Goal: Feedback & Contribution: Leave review/rating

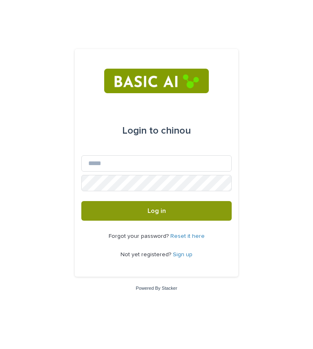
click at [187, 255] on link "Sign up" at bounding box center [183, 254] width 20 height 6
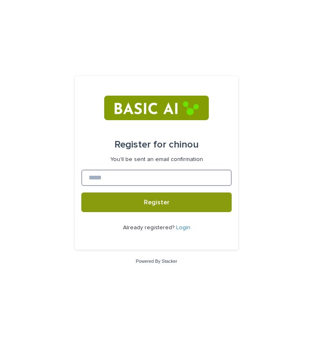
click at [144, 180] on input at bounding box center [156, 177] width 150 height 16
type input "**********"
click at [148, 181] on input "**********" at bounding box center [156, 177] width 150 height 16
click at [177, 182] on input at bounding box center [156, 177] width 150 height 16
type input "**********"
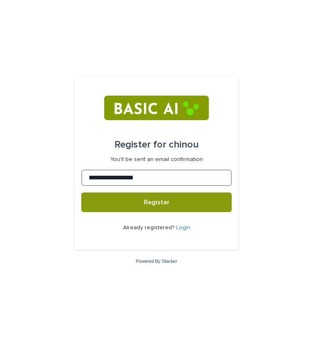
click at [81, 192] on button "Register" at bounding box center [156, 202] width 150 height 20
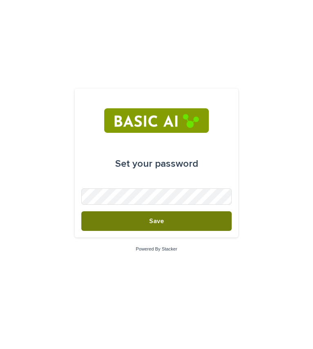
click at [186, 219] on button "Save" at bounding box center [156, 221] width 150 height 20
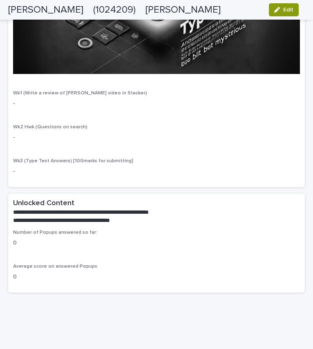
scroll to position [1677, 0]
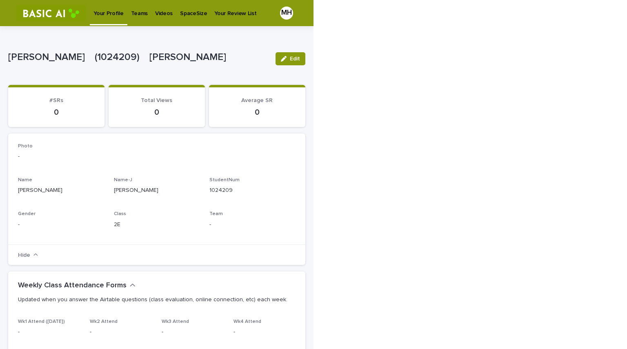
click at [142, 15] on p "Teams" at bounding box center [139, 8] width 17 height 17
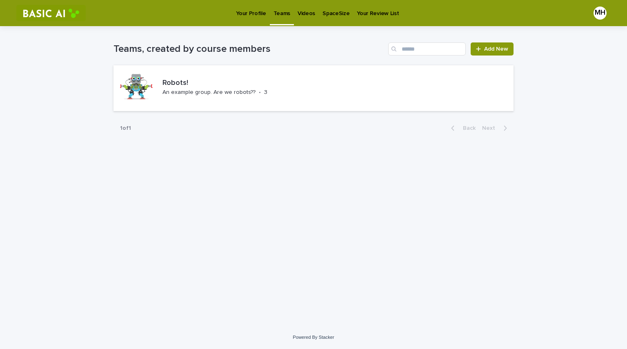
click at [305, 12] on p "Videos" at bounding box center [306, 8] width 18 height 17
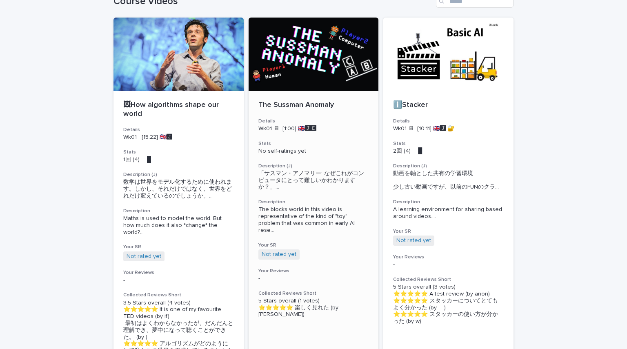
scroll to position [41, 0]
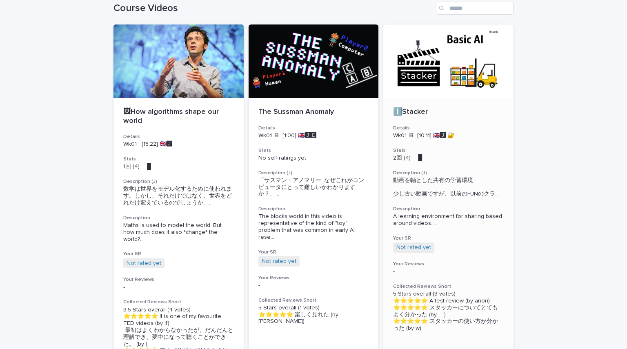
click at [312, 77] on div at bounding box center [448, 60] width 130 height 73
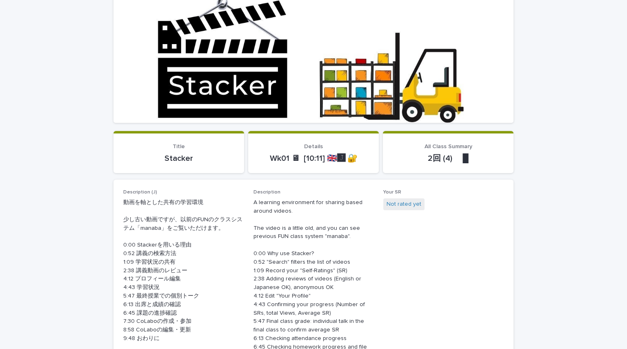
scroll to position [122, 0]
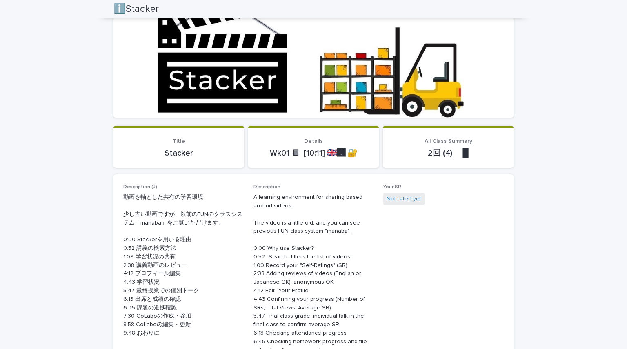
click at [312, 100] on div at bounding box center [313, 35] width 400 height 163
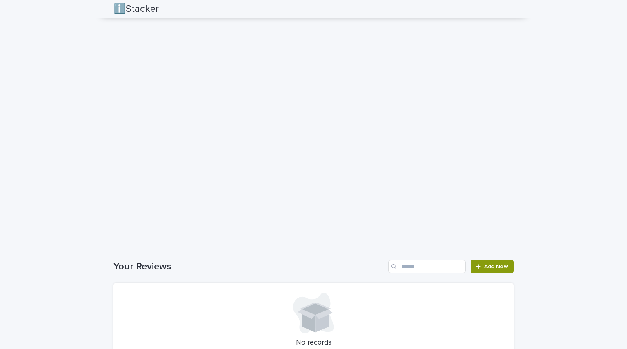
scroll to position [571, 0]
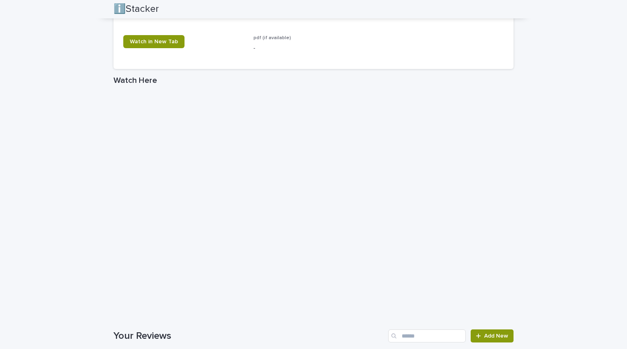
scroll to position [601, 0]
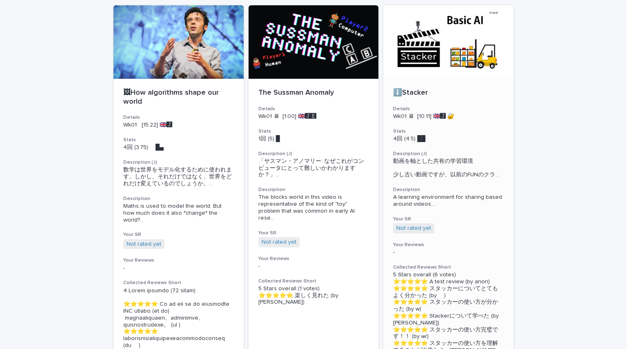
scroll to position [82, 0]
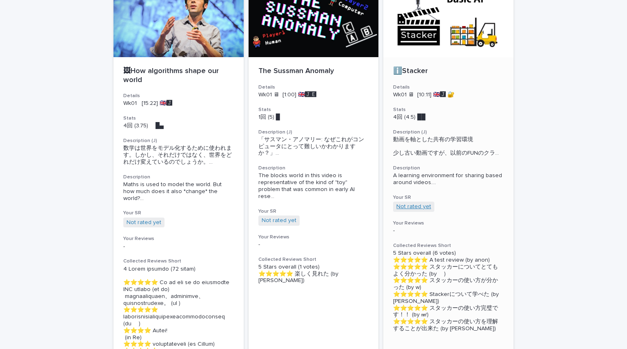
click at [312, 210] on link "Not rated yet" at bounding box center [413, 206] width 35 height 7
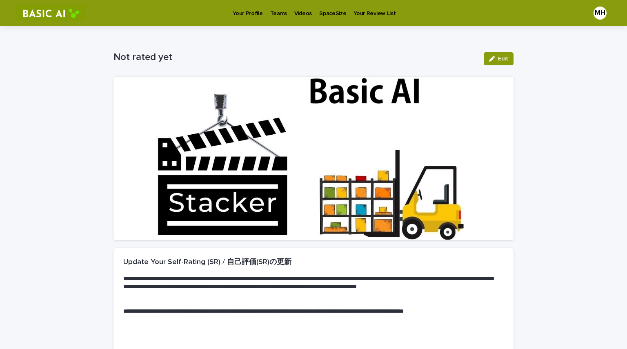
scroll to position [105, 0]
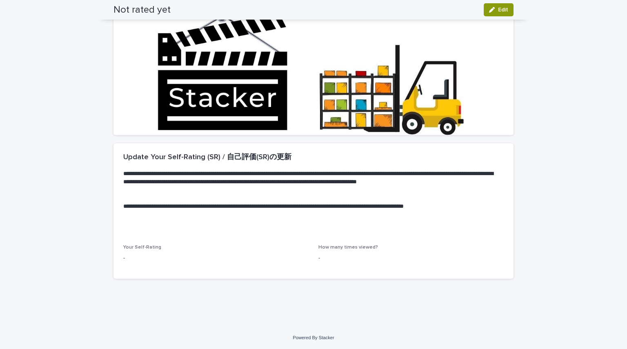
click at [142, 258] on p "-" at bounding box center [215, 258] width 185 height 9
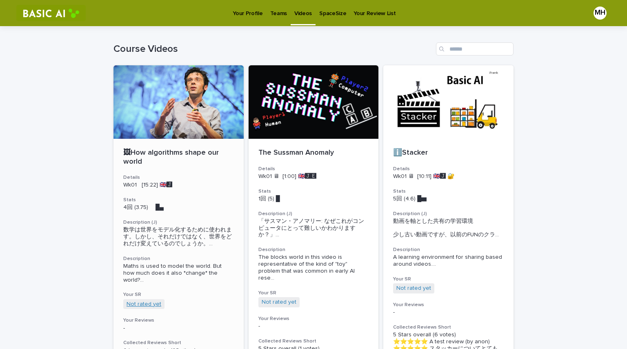
click at [151, 303] on link "Not rated yet" at bounding box center [144, 304] width 35 height 7
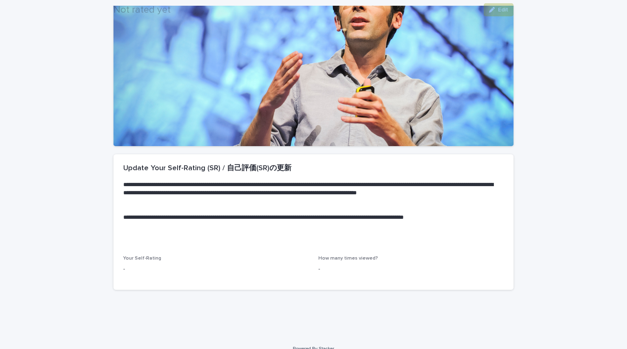
scroll to position [105, 0]
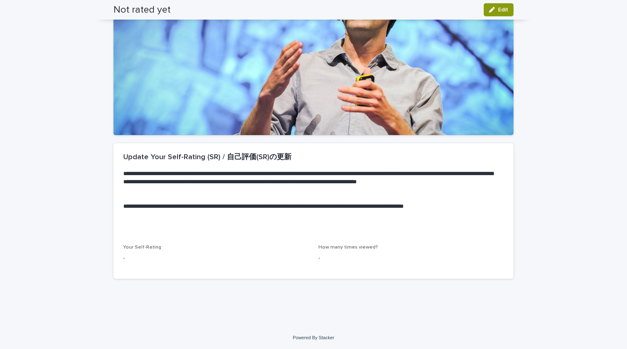
click at [160, 255] on p "-" at bounding box center [215, 258] width 185 height 9
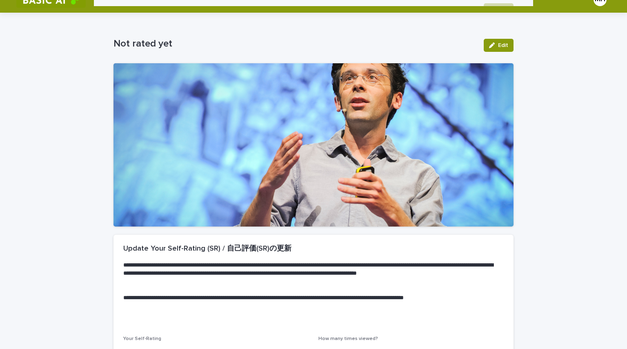
scroll to position [0, 0]
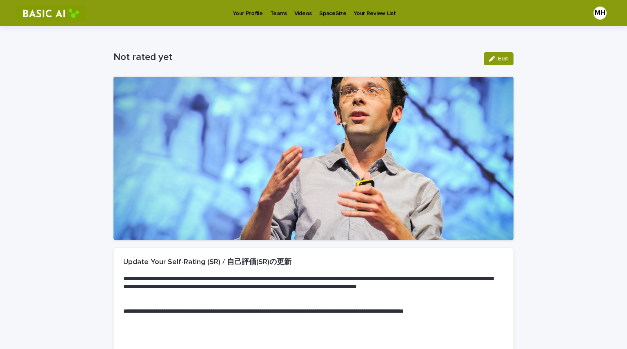
click at [289, 128] on div at bounding box center [313, 158] width 400 height 163
click at [312, 58] on span "Edit" at bounding box center [503, 59] width 10 height 6
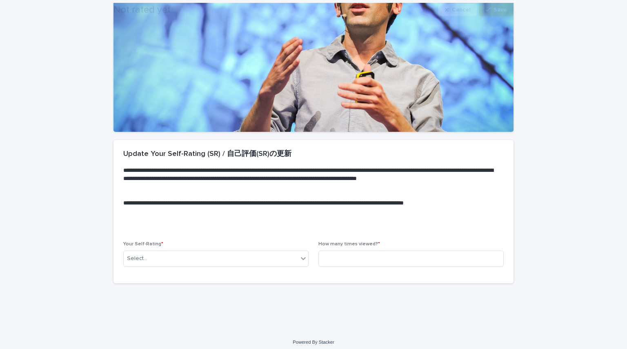
scroll to position [113, 0]
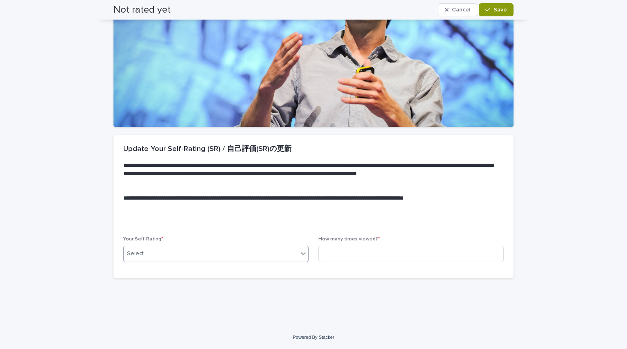
click at [220, 254] on div "Select..." at bounding box center [211, 253] width 174 height 13
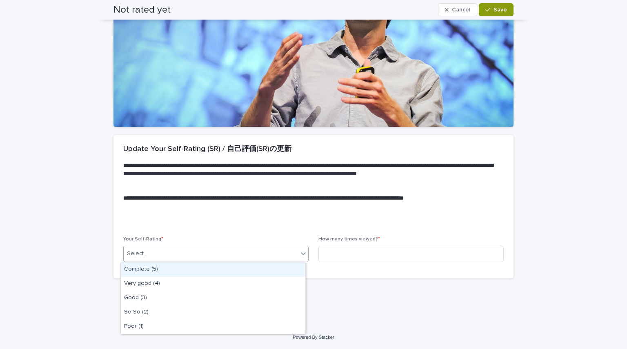
click at [208, 268] on div "Complete (5)" at bounding box center [213, 269] width 184 height 14
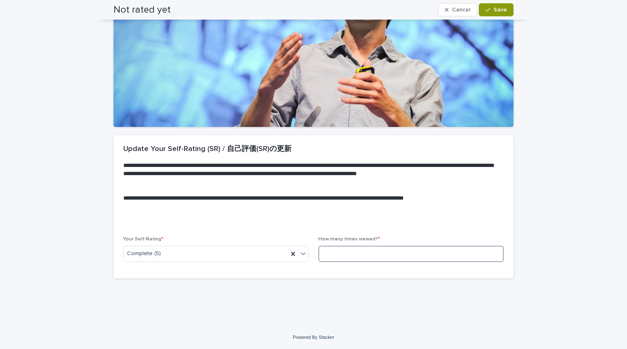
click at [312, 248] on input at bounding box center [410, 254] width 185 height 16
type input "*"
click at [312, 4] on button "Save" at bounding box center [496, 9] width 35 height 13
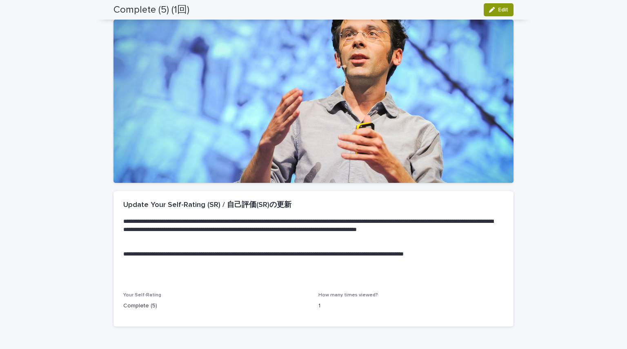
scroll to position [0, 0]
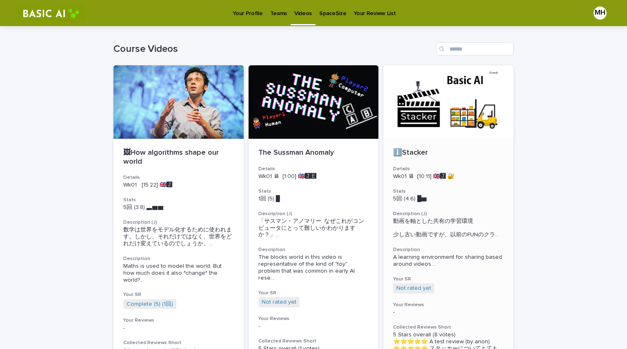
click at [312, 291] on span "Not rated yet" at bounding box center [413, 288] width 41 height 10
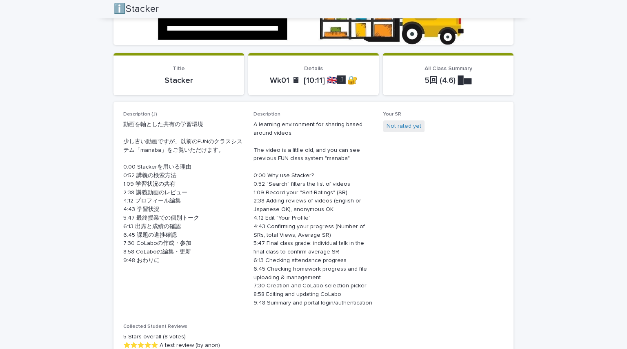
scroll to position [245, 0]
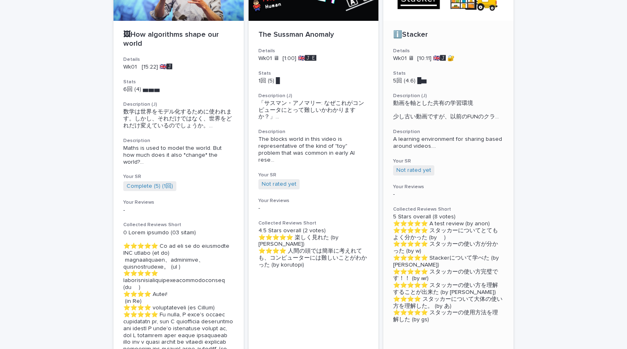
scroll to position [122, 0]
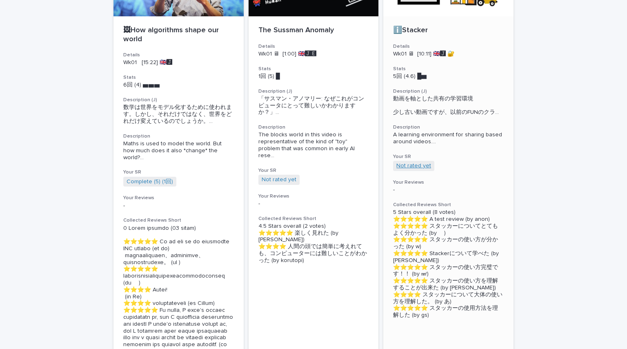
click at [312, 169] on link "Not rated yet" at bounding box center [413, 165] width 35 height 7
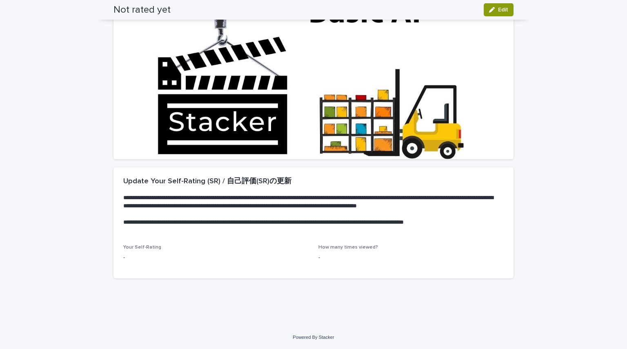
scroll to position [89, 0]
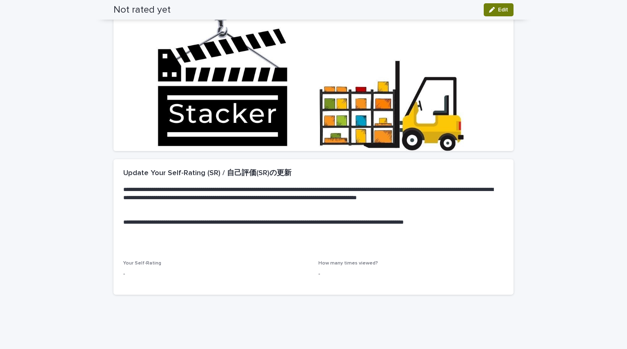
click at [312, 6] on button "Edit" at bounding box center [499, 9] width 30 height 13
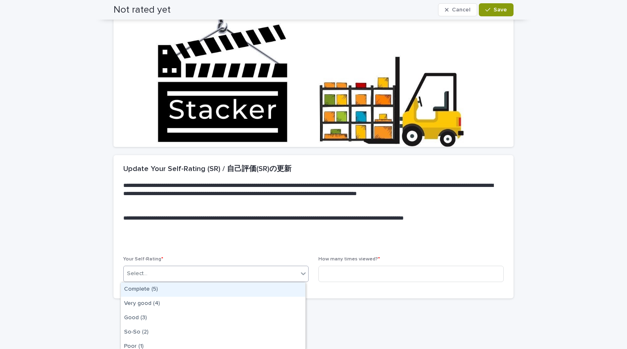
click at [244, 278] on div "Select..." at bounding box center [211, 273] width 174 height 13
click at [240, 286] on div "Complete (5)" at bounding box center [213, 289] width 184 height 14
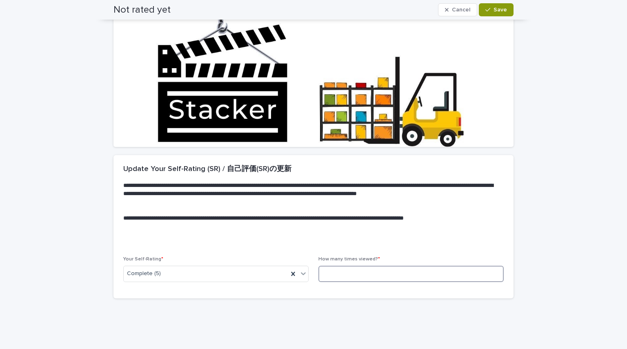
click at [312, 275] on input at bounding box center [410, 274] width 185 height 16
type input "*"
click at [312, 13] on button "Save" at bounding box center [496, 9] width 35 height 13
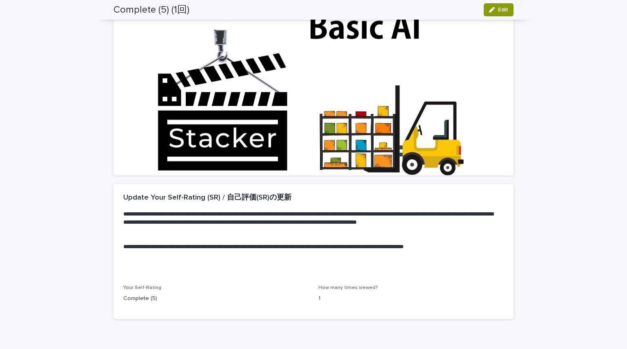
scroll to position [0, 0]
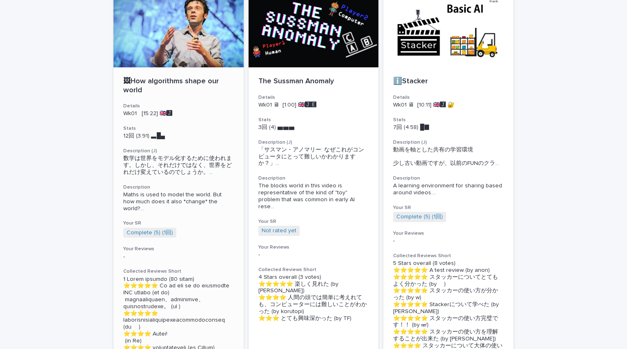
scroll to position [41, 0]
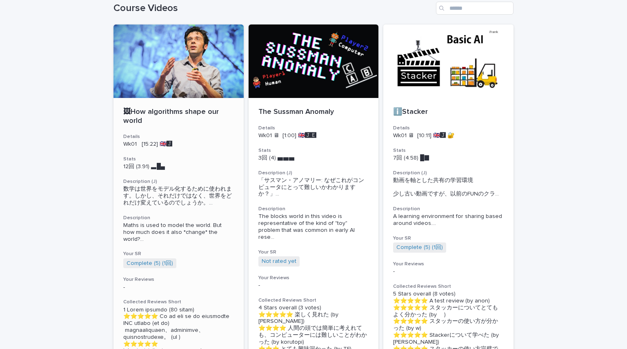
click at [183, 151] on div "🖼How algorithms shape our world Details Wk01 [15:22] 🇬🇧🅹️ Stats 12回 (3.91) ▃█▄　…" at bounding box center [178, 303] width 130 height 410
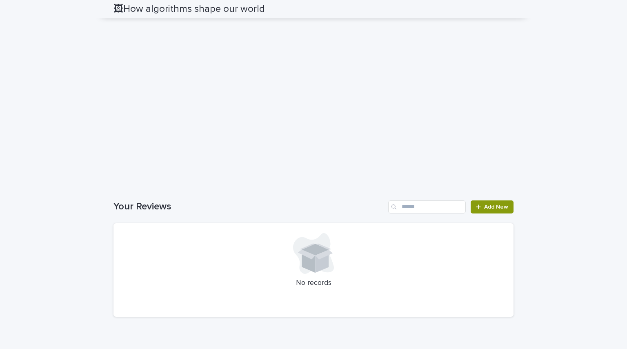
scroll to position [816, 0]
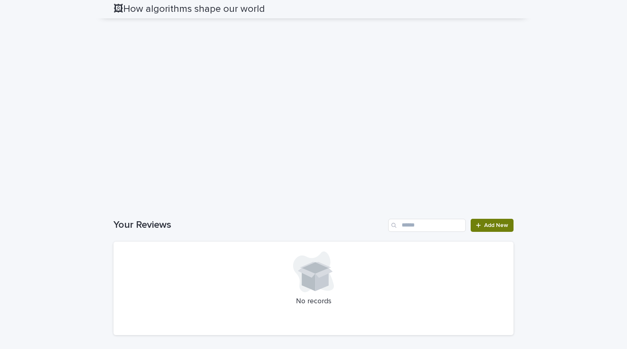
click at [312, 228] on span "Add New" at bounding box center [496, 225] width 24 height 6
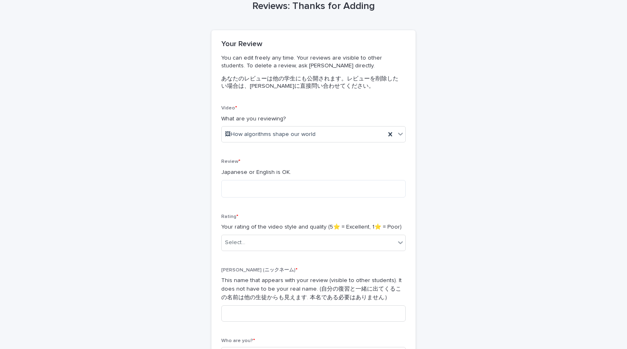
scroll to position [34, 0]
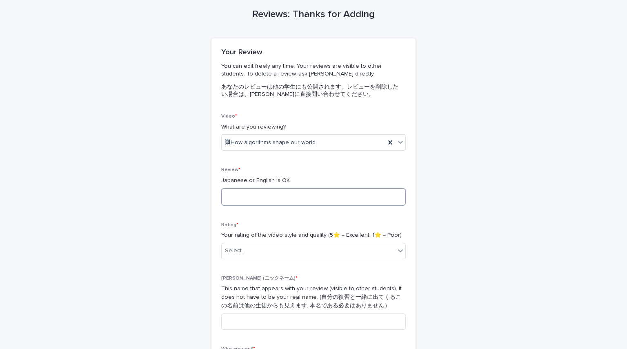
click at [298, 202] on textarea at bounding box center [313, 197] width 184 height 18
click at [312, 166] on div "Reviews: Thanks for Adding Loading... Saving… Loading... Saving… Loading... Sav…" at bounding box center [313, 199] width 400 height 415
click at [312, 198] on textarea at bounding box center [313, 197] width 184 height 18
click at [312, 195] on div "Reviews: Thanks for Adding Loading... Saving… Loading... Saving… Loading... Sav…" at bounding box center [313, 199] width 400 height 415
click at [312, 206] on div "Review * Japanese or English is OK." at bounding box center [313, 189] width 184 height 45
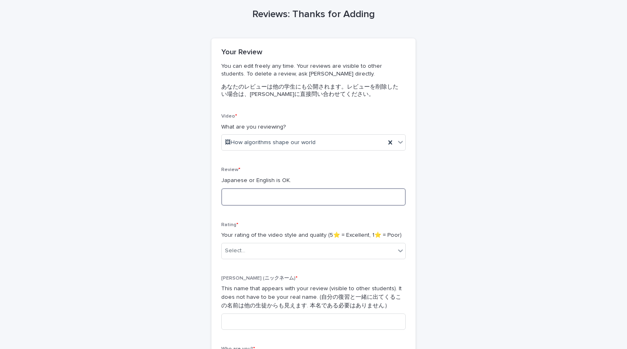
click at [257, 198] on textarea at bounding box center [313, 197] width 184 height 18
type textarea "*"
type textarea "**********"
click at [284, 255] on div "Select..." at bounding box center [308, 250] width 173 height 13
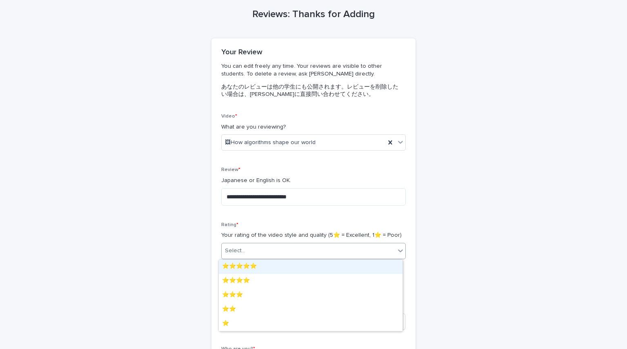
click at [281, 263] on div "⭐️⭐️⭐️⭐️⭐️" at bounding box center [311, 267] width 184 height 14
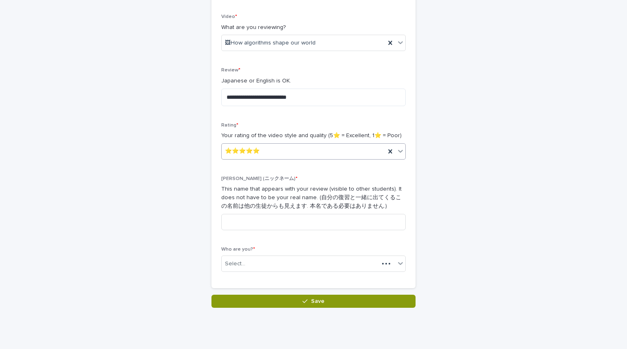
scroll to position [156, 0]
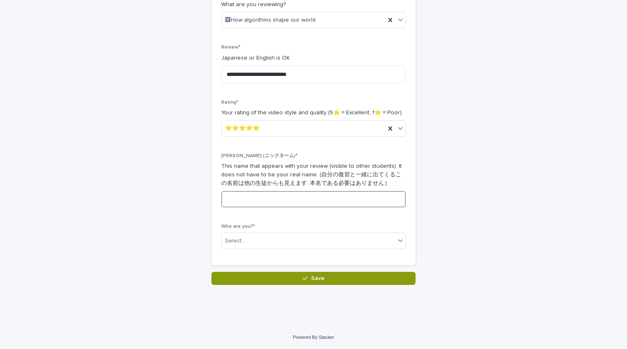
click at [273, 196] on input at bounding box center [313, 199] width 184 height 16
type input "**"
click at [307, 242] on div "Select..." at bounding box center [308, 240] width 173 height 13
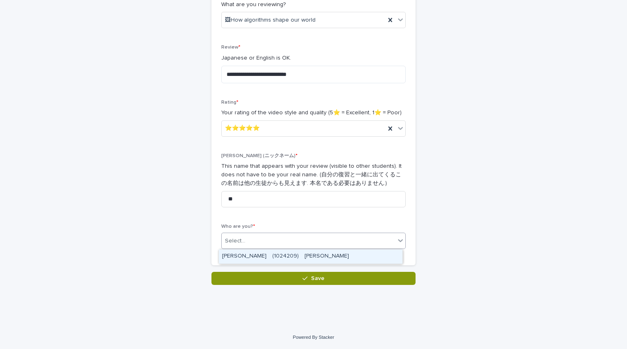
click at [312, 258] on div "MORIKOSHI Hazuki　(1024209)　森越　葉月" at bounding box center [311, 256] width 184 height 14
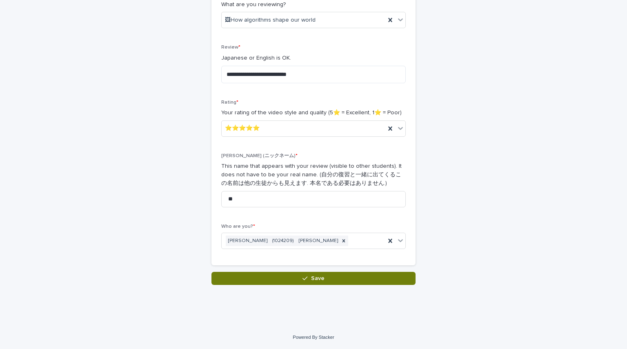
click at [312, 277] on span "Save" at bounding box center [317, 278] width 13 height 6
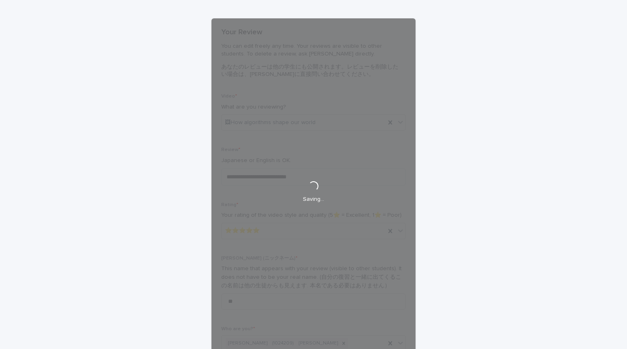
scroll to position [34, 0]
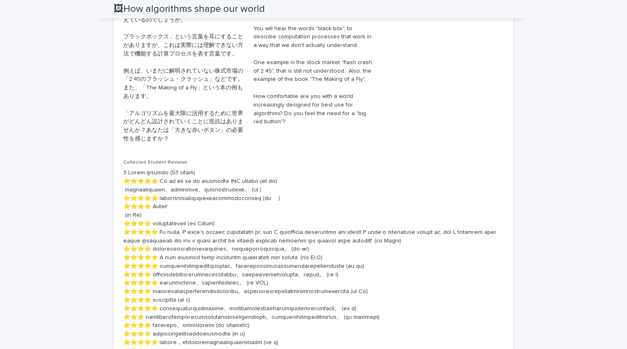
scroll to position [286, 0]
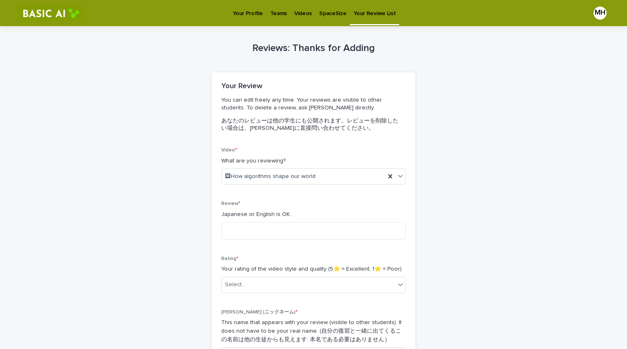
click at [312, 11] on p "Your Review List" at bounding box center [374, 8] width 42 height 17
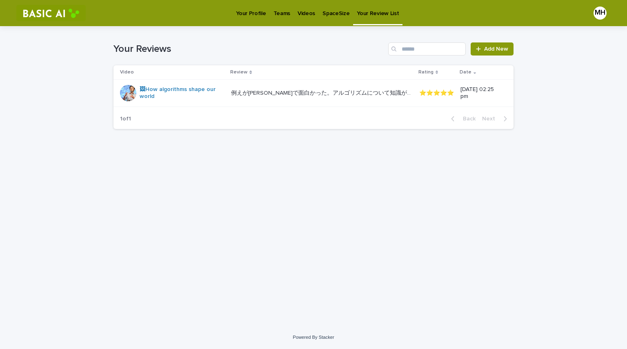
click at [312, 9] on p "SpaceSize" at bounding box center [335, 8] width 27 height 17
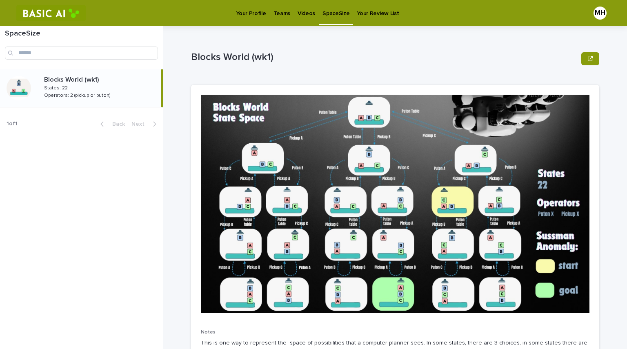
click at [286, 13] on p "Teams" at bounding box center [281, 8] width 17 height 17
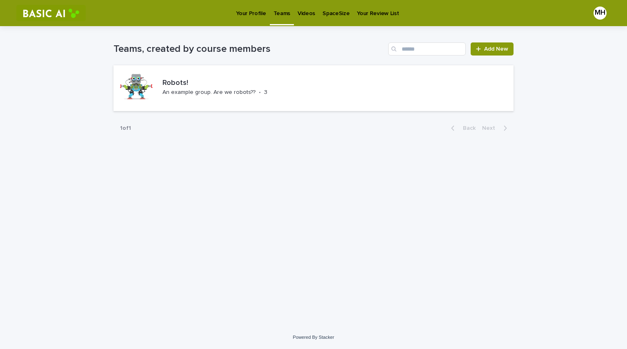
click at [310, 13] on p "Videos" at bounding box center [306, 8] width 18 height 17
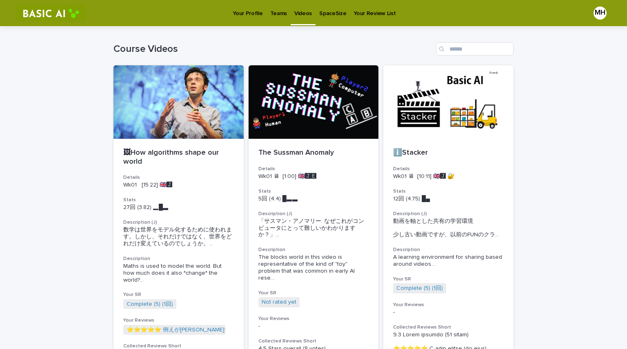
click at [285, 13] on div "Teams" at bounding box center [278, 8] width 24 height 17
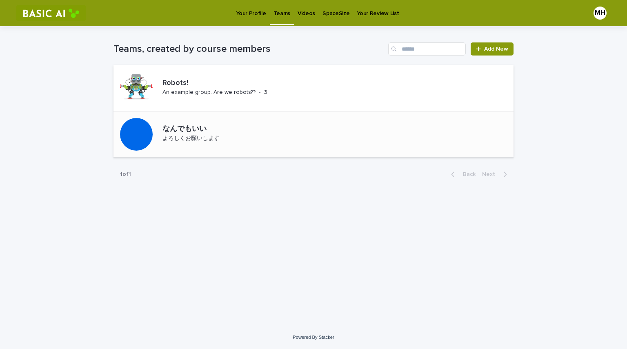
click at [138, 139] on div at bounding box center [136, 134] width 33 height 33
click at [312, 18] on link "Your Review List" at bounding box center [377, 12] width 49 height 25
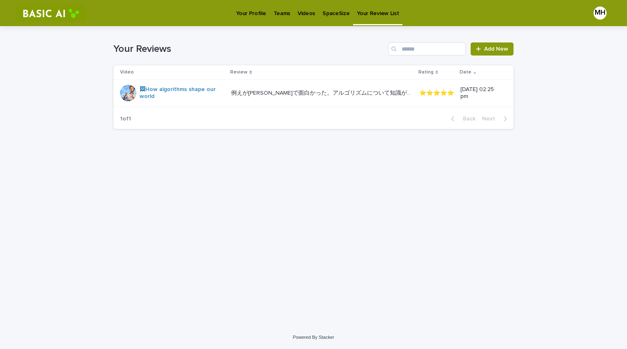
click at [312, 21] on link "SpaceSize" at bounding box center [336, 12] width 34 height 25
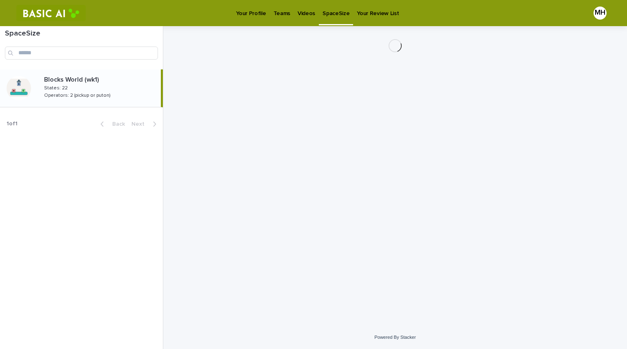
click at [257, 13] on p "Your Profile" at bounding box center [251, 8] width 30 height 17
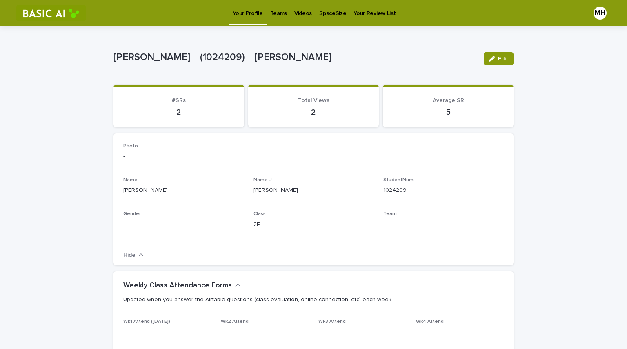
click at [297, 16] on p "Videos" at bounding box center [303, 8] width 18 height 17
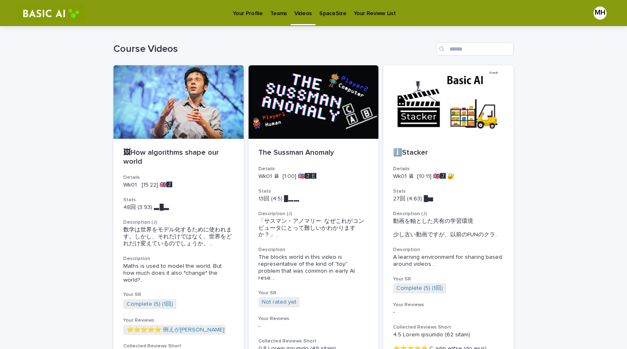
click at [276, 14] on p "Teams" at bounding box center [278, 8] width 17 height 17
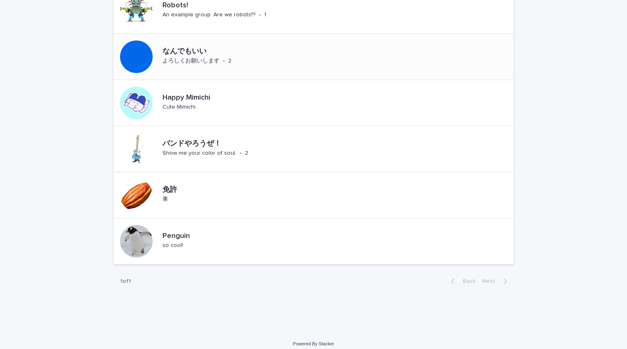
scroll to position [78, 0]
click at [190, 238] on p "Penguin" at bounding box center [186, 235] width 48 height 9
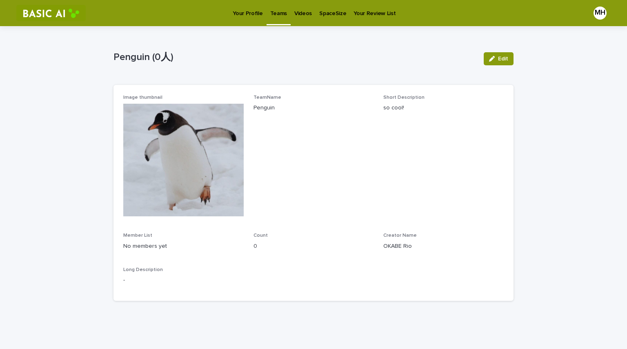
click at [251, 17] on link "Your Profile" at bounding box center [247, 12] width 37 height 25
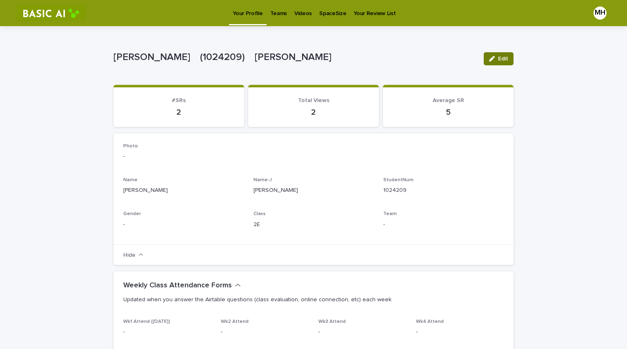
click at [312, 56] on span "Edit" at bounding box center [503, 59] width 10 height 6
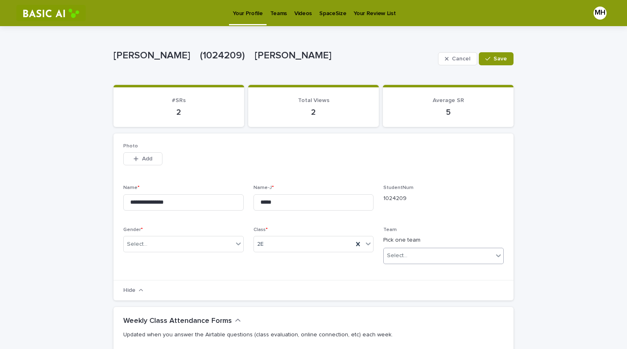
click at [312, 256] on div "Select..." at bounding box center [438, 255] width 109 height 13
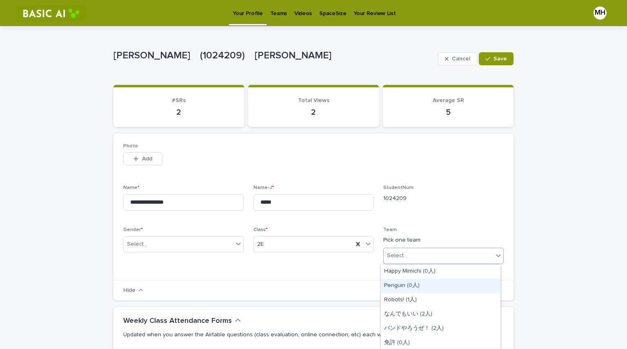
click at [312, 285] on div "Penguin (0人)" at bounding box center [441, 286] width 120 height 14
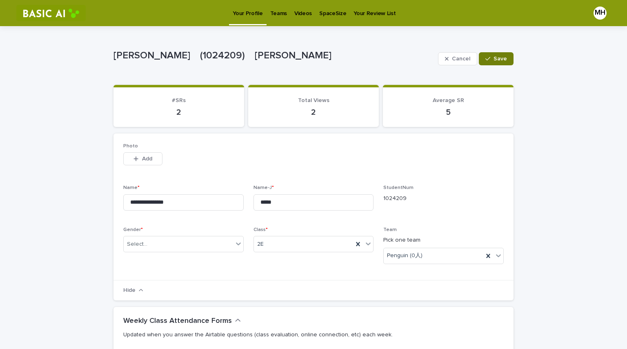
click at [312, 60] on span "Save" at bounding box center [499, 59] width 13 height 6
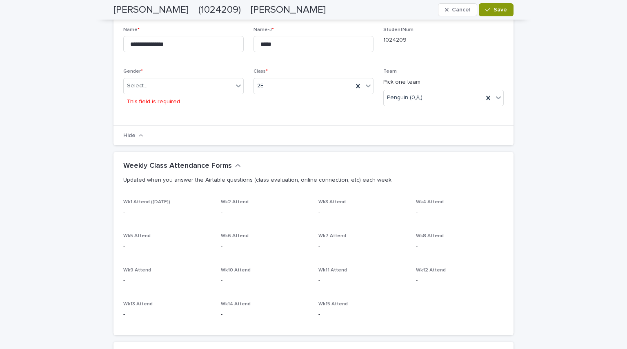
scroll to position [164, 0]
click at [312, 11] on icon "button" at bounding box center [487, 10] width 5 height 6
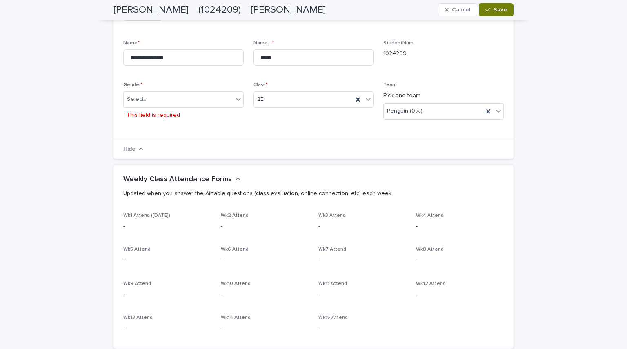
scroll to position [141, 0]
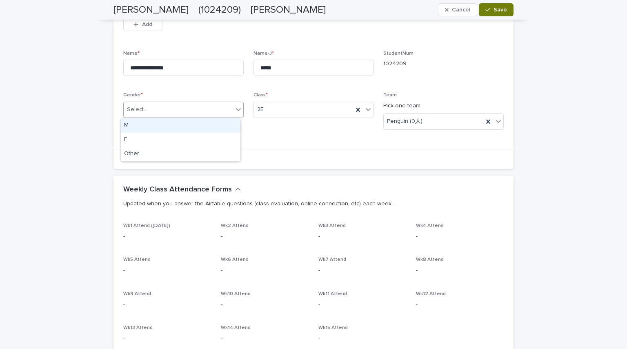
click at [233, 112] on div at bounding box center [238, 109] width 10 height 15
click at [207, 136] on div "F" at bounding box center [181, 140] width 120 height 14
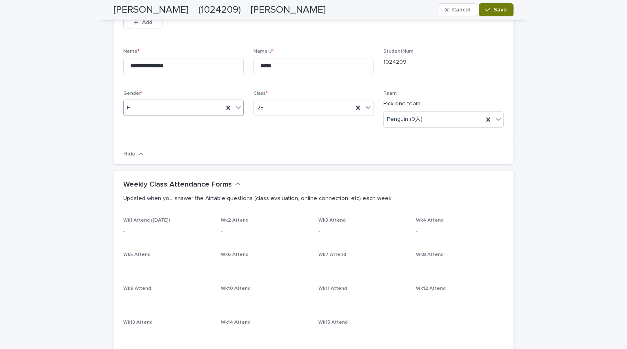
scroll to position [136, 0]
click at [139, 154] on icon "button" at bounding box center [141, 154] width 4 height 2
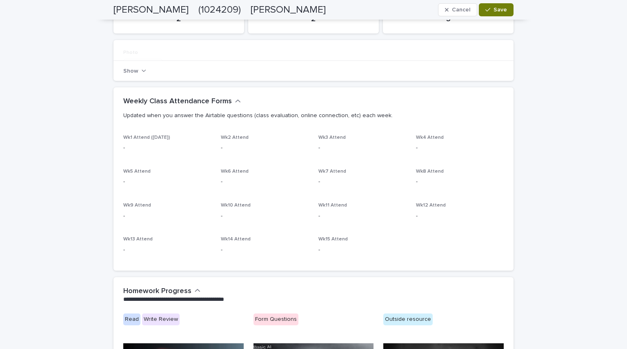
scroll to position [63, 0]
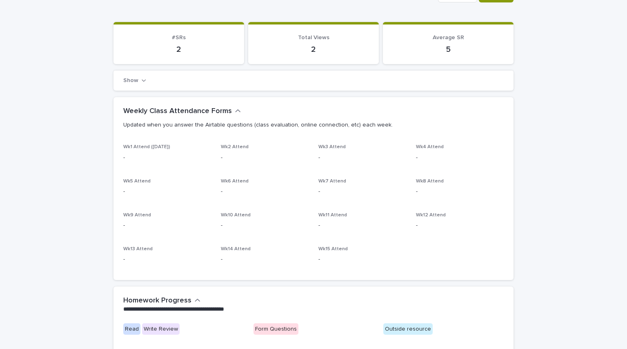
click at [142, 81] on icon "button" at bounding box center [144, 81] width 4 height 6
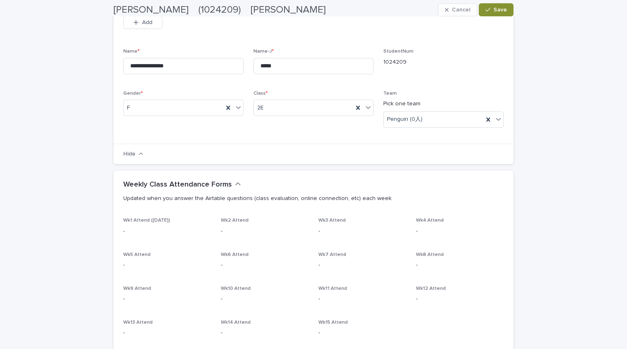
scroll to position [136, 0]
click at [312, 7] on button "Save" at bounding box center [496, 9] width 35 height 13
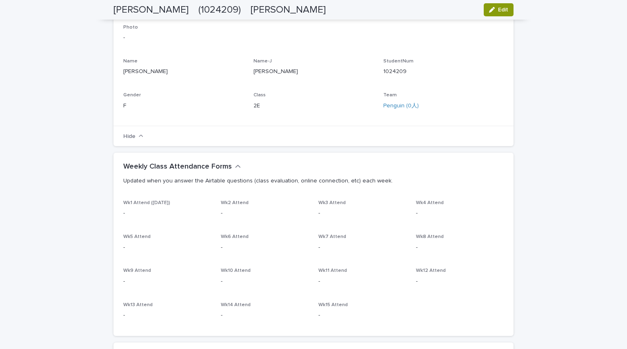
scroll to position [0, 0]
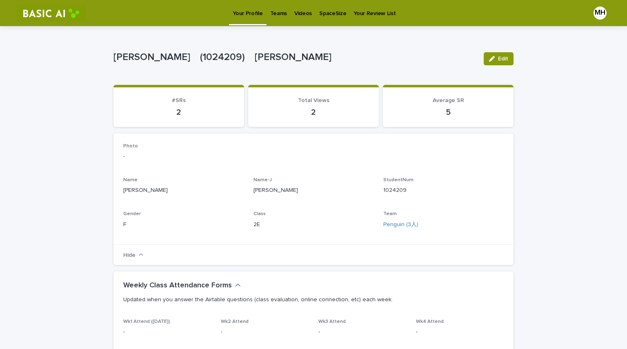
click at [270, 16] on p "Teams" at bounding box center [278, 8] width 17 height 17
